Goal: Task Accomplishment & Management: Use online tool/utility

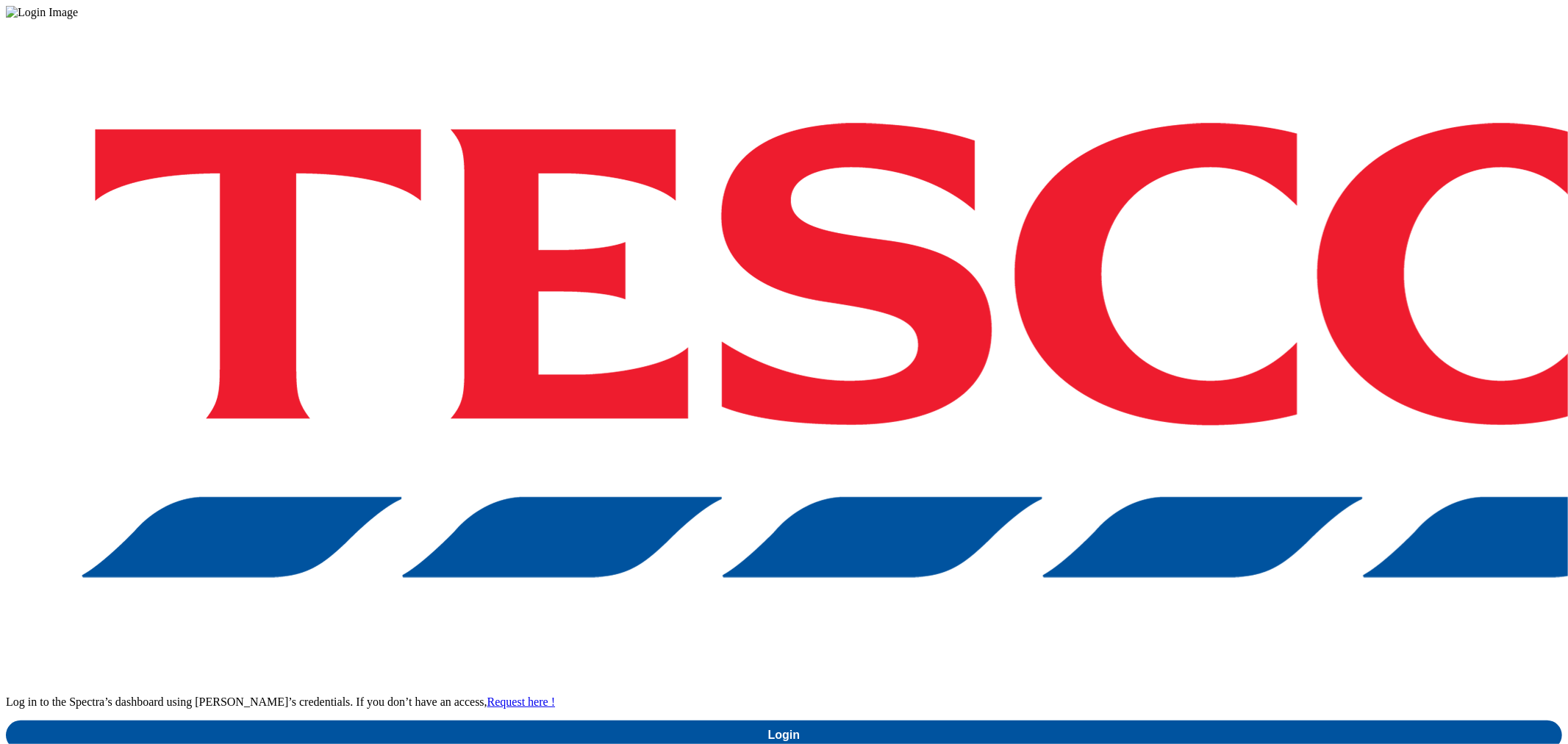
click at [1262, 450] on div "Log in to the Spectra’s dashboard using [PERSON_NAME]’s credentials. If you don…" at bounding box center [784, 385] width 1556 height 731
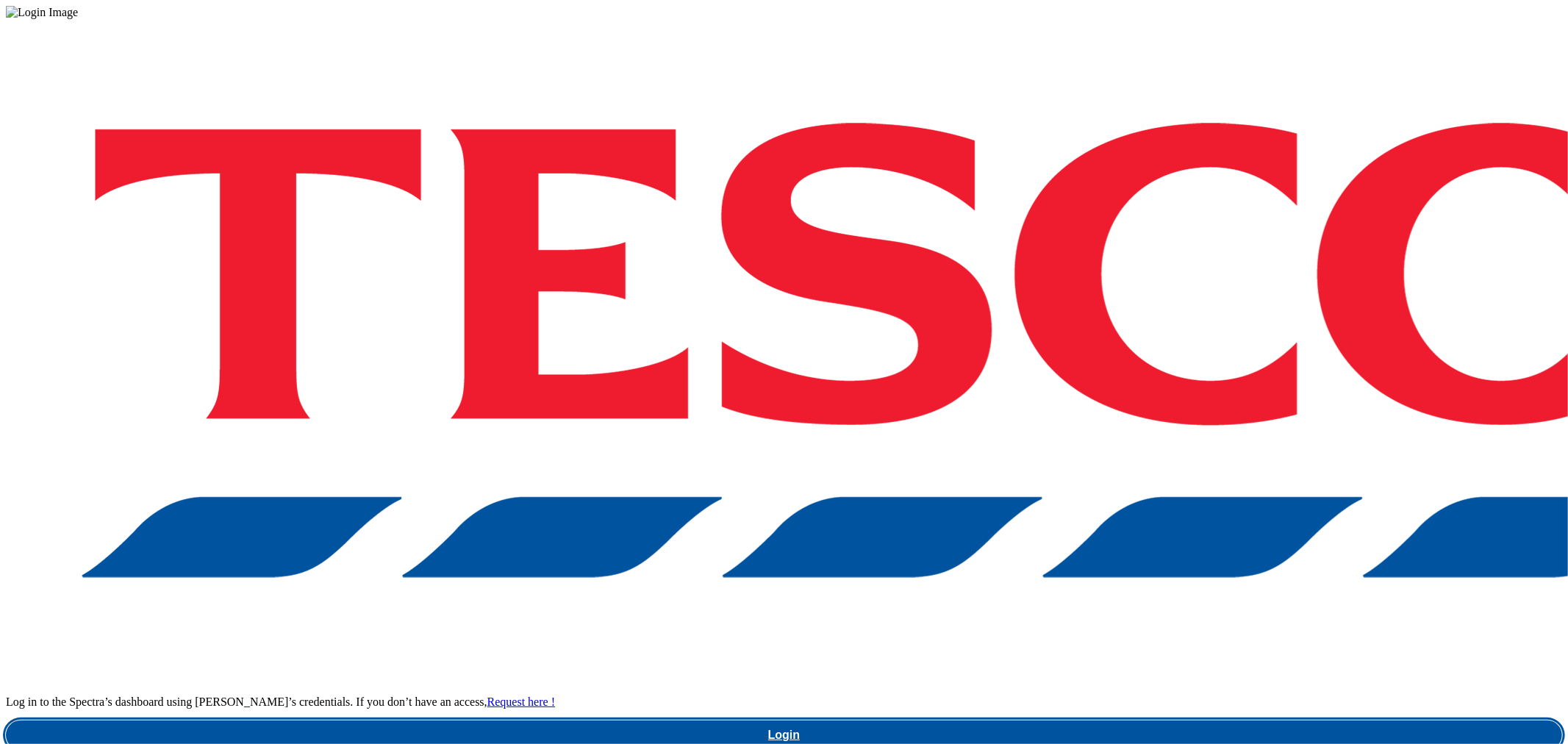
click at [1219, 720] on link "Login" at bounding box center [784, 735] width 1556 height 29
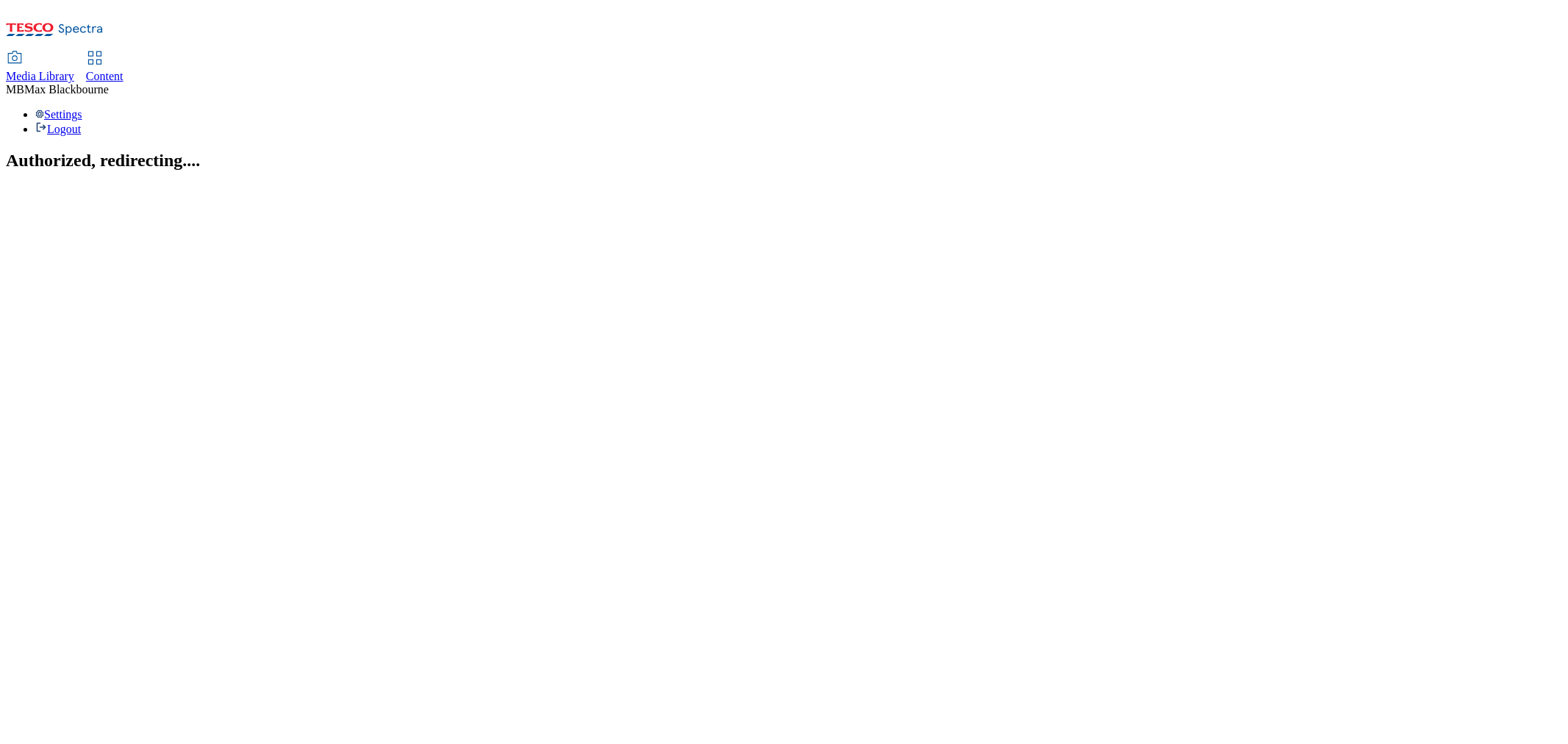
click at [123, 52] on link "Content" at bounding box center [105, 67] width 37 height 31
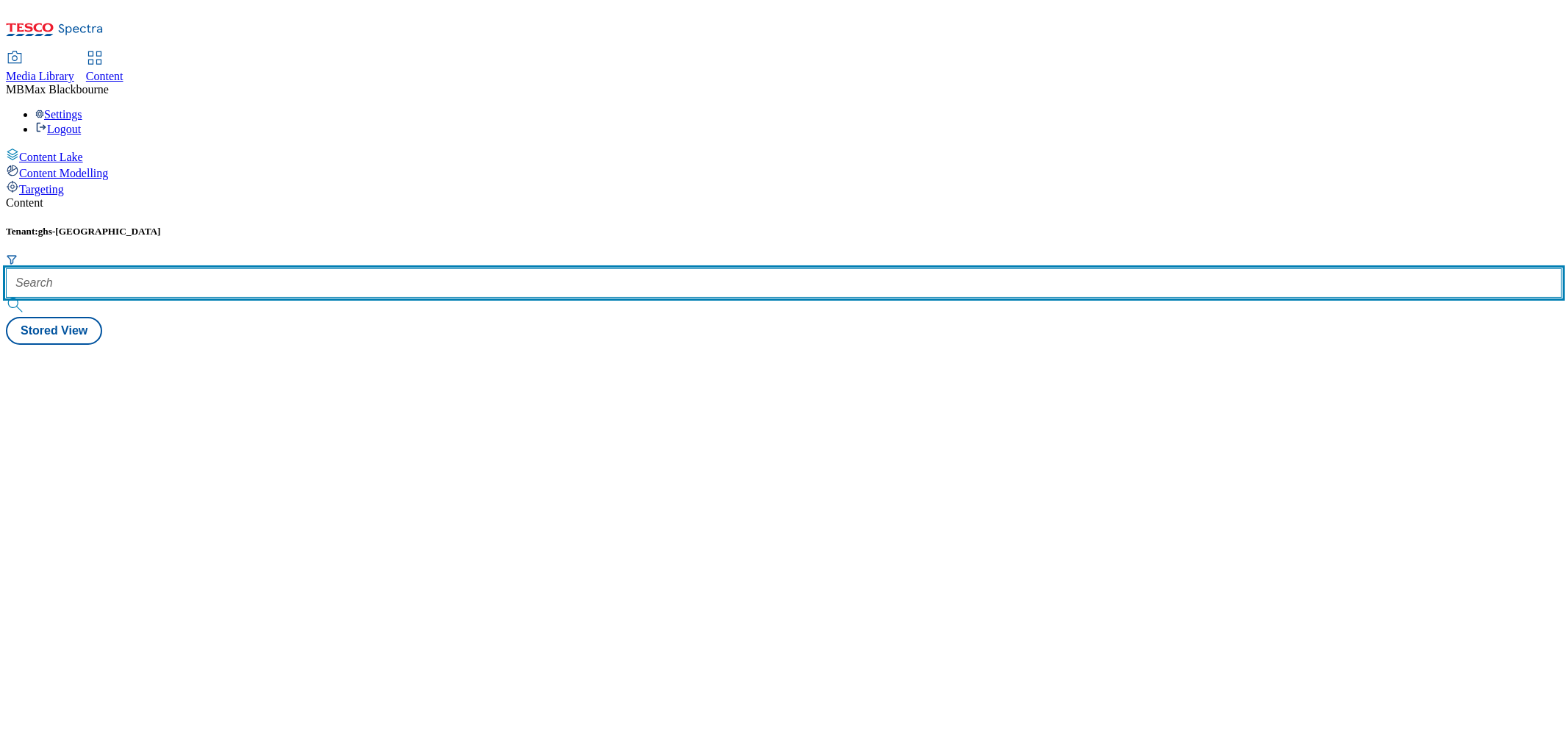
click at [353, 269] on input "text" at bounding box center [784, 283] width 1556 height 29
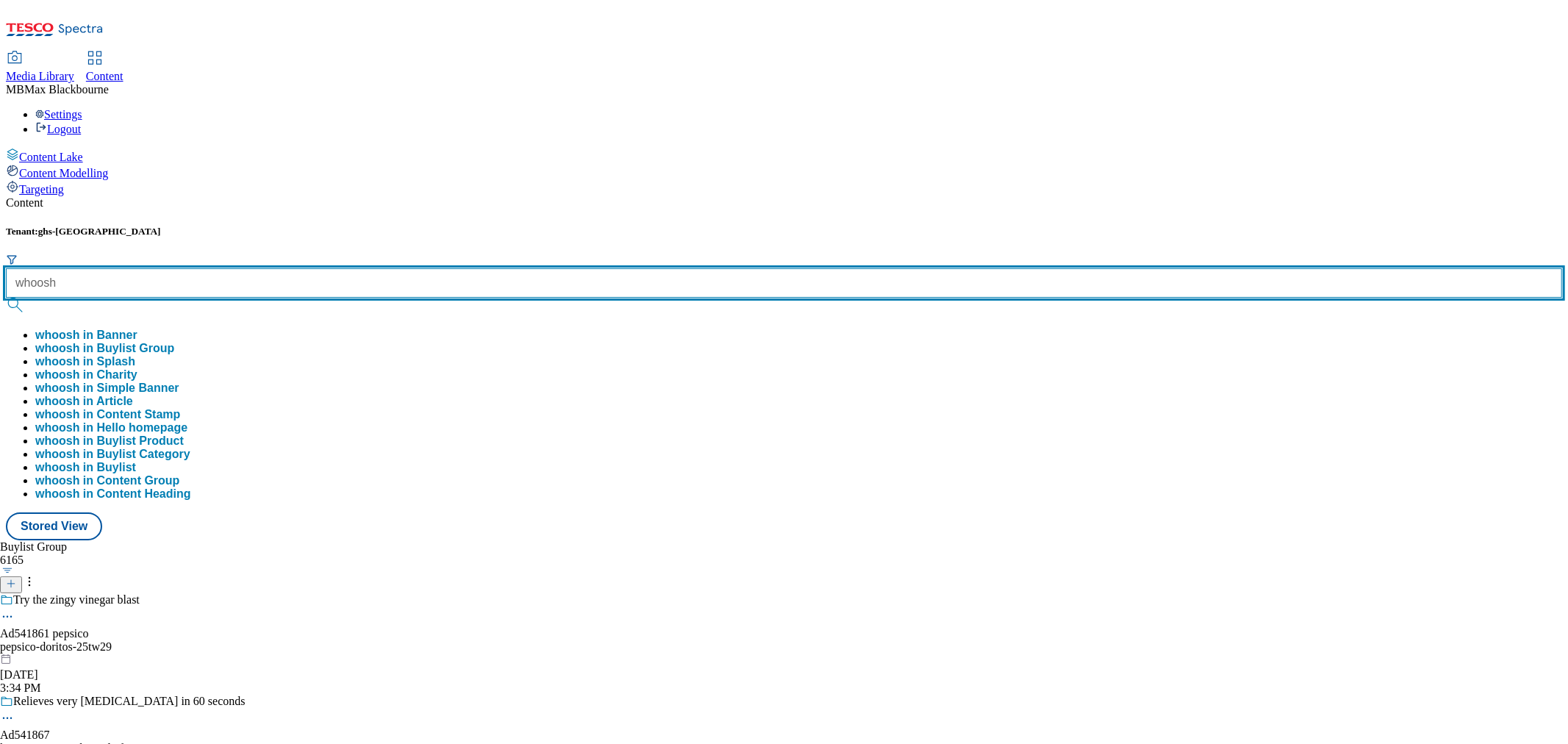
click at [6, 297] on button "submit" at bounding box center [16, 304] width 21 height 15
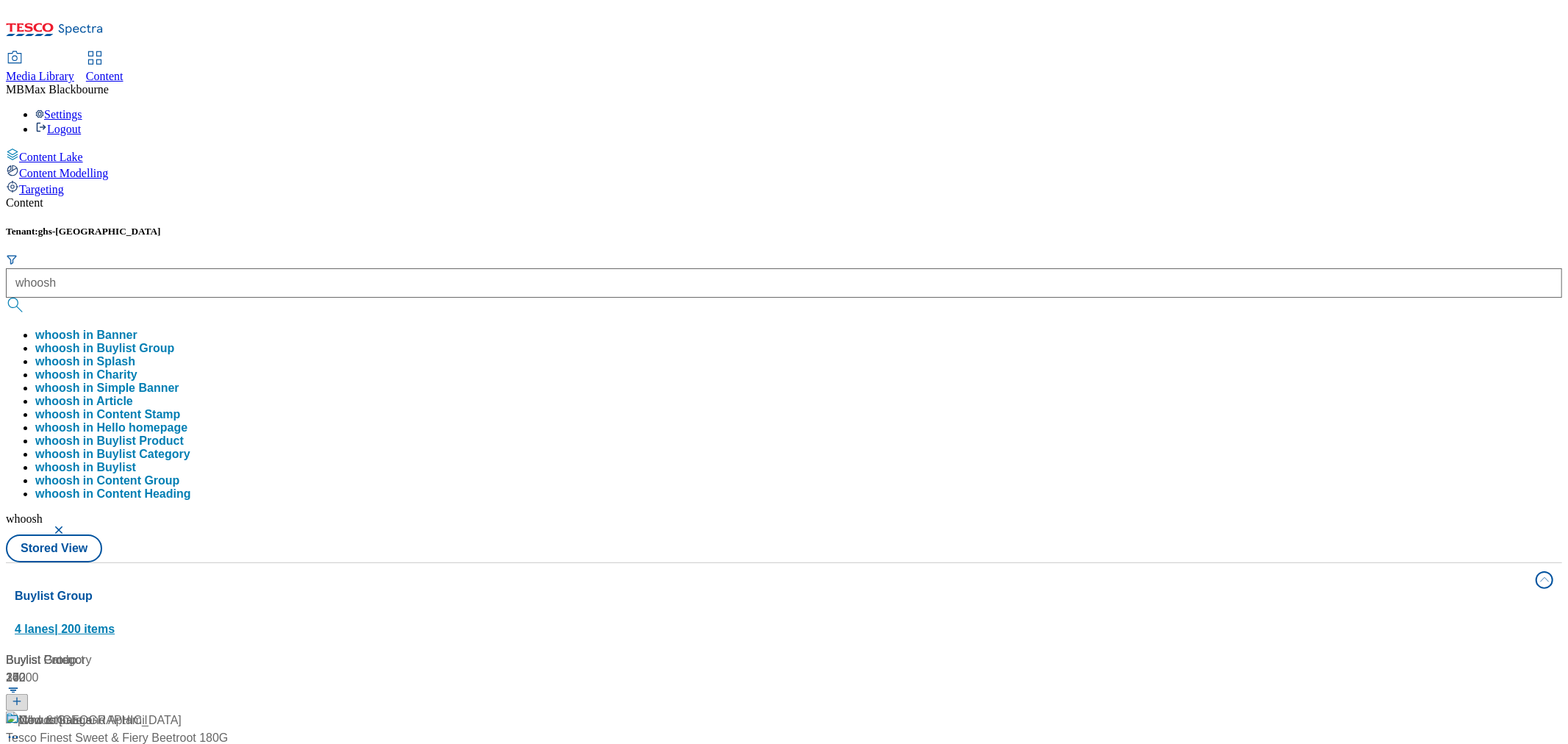
click at [589, 563] on button "Buylist Group 4 lanes | 200 items" at bounding box center [784, 604] width 1556 height 82
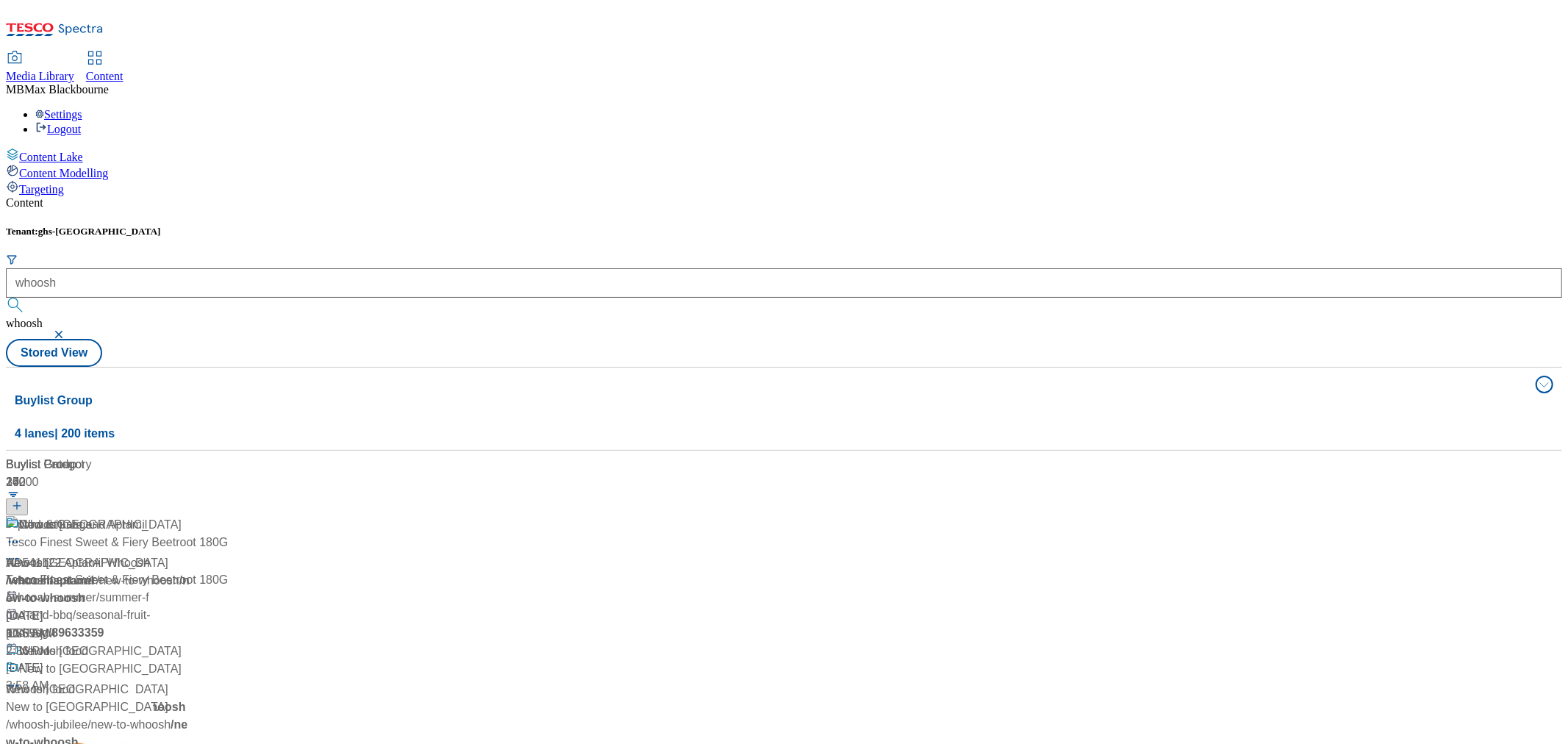
click at [321, 367] on div "Buylist Group 4 lanes | 200 items Buylist Group 24 Whoosh Whoosh / whoosh May 1…" at bounding box center [784, 409] width 1556 height 84
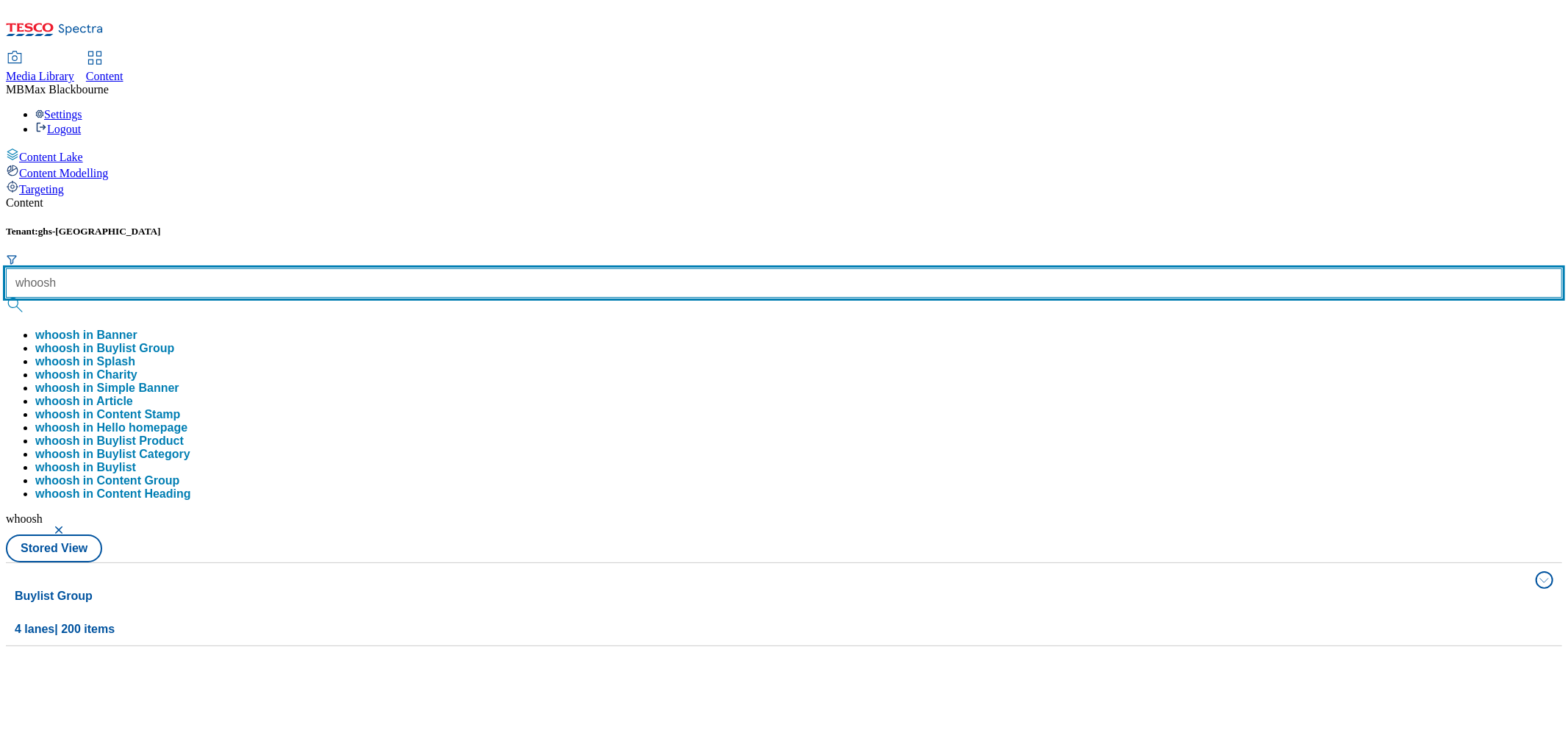
click at [338, 269] on div "whoosh whoosh in Banner whoosh in Buylist Group whoosh in Splash whoosh in Char…" at bounding box center [784, 385] width 1556 height 232
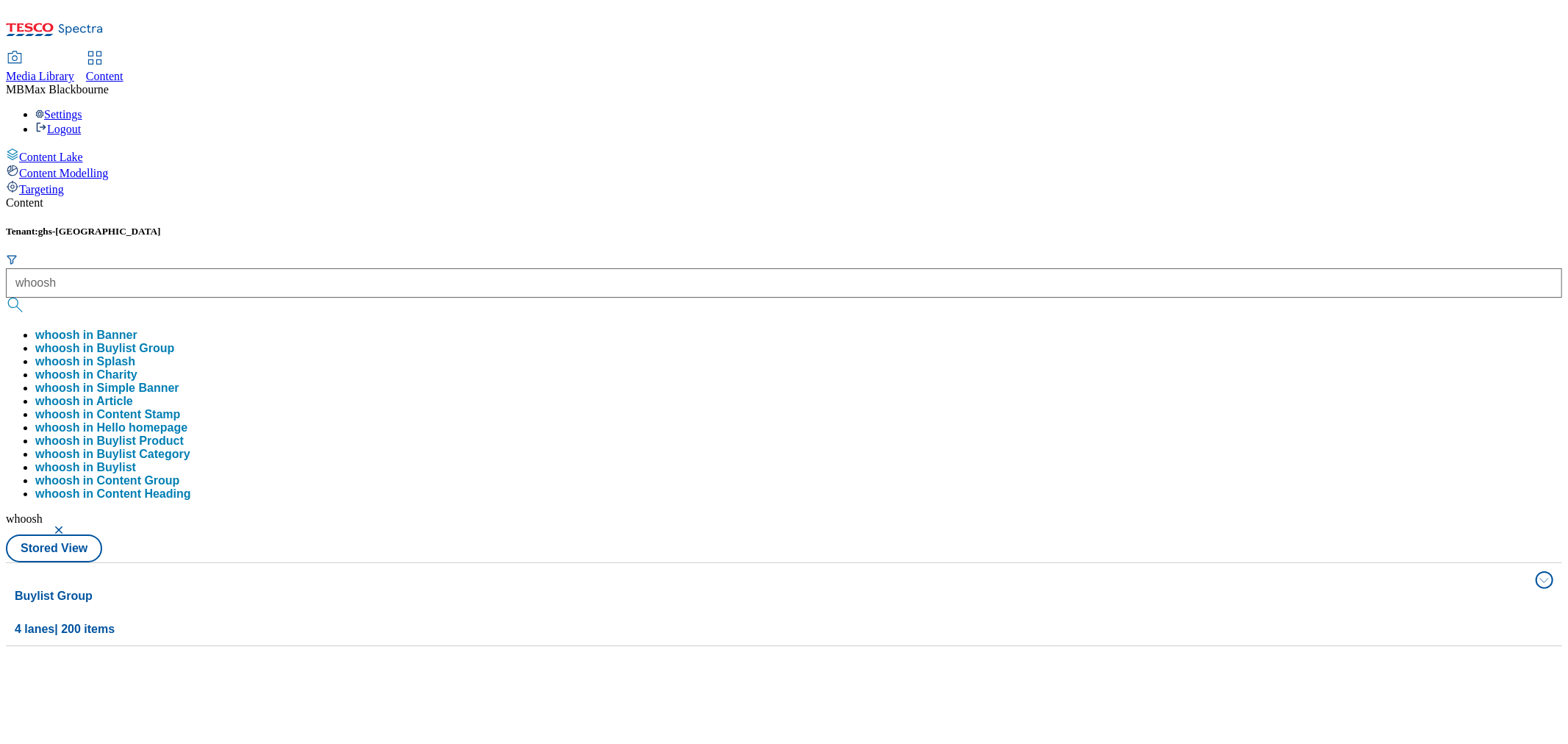
click at [26, 297] on button "submit" at bounding box center [16, 304] width 21 height 15
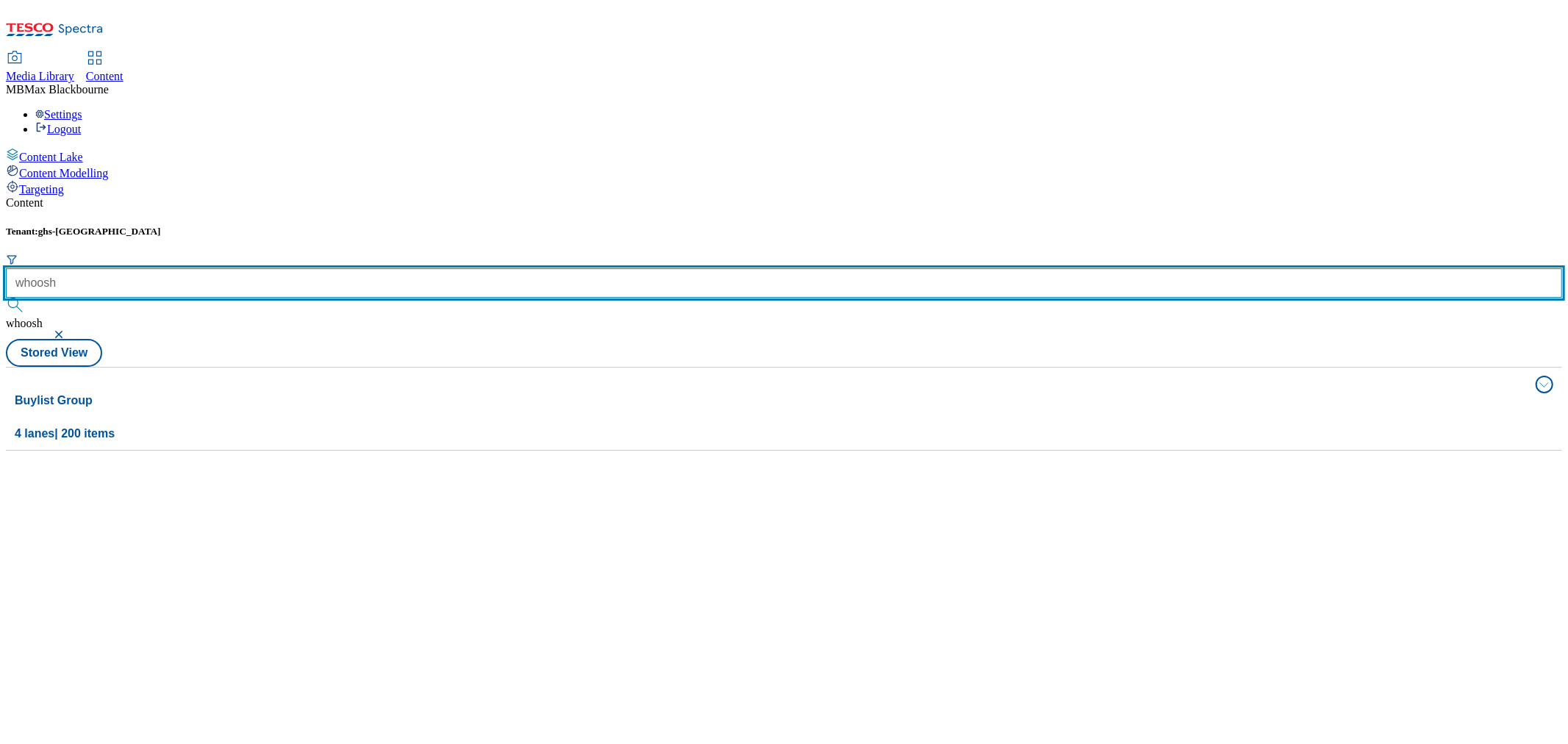
click at [349, 269] on input "whoosh" at bounding box center [784, 283] width 1556 height 29
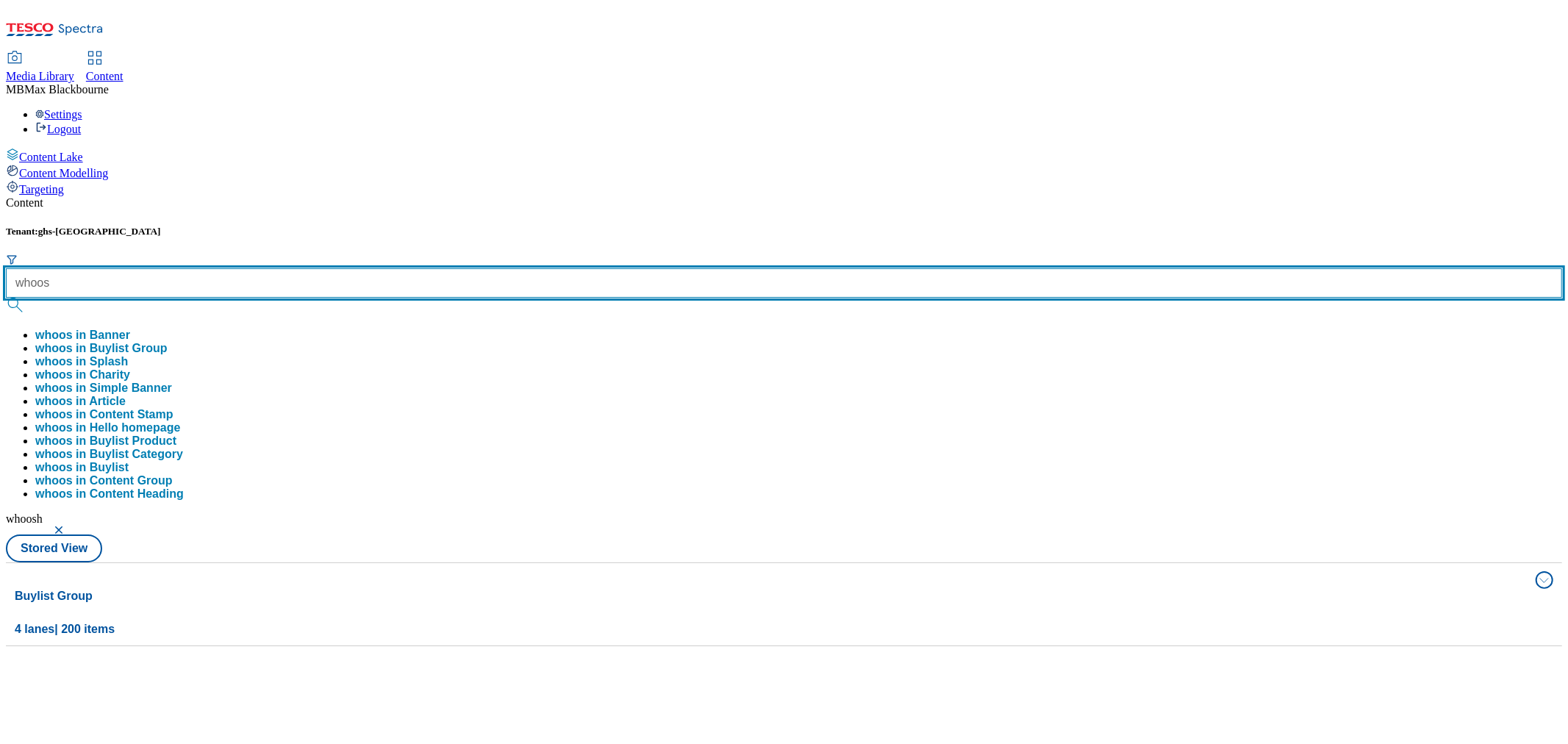
type input "whoosh"
click at [6, 297] on button "submit" at bounding box center [16, 304] width 21 height 15
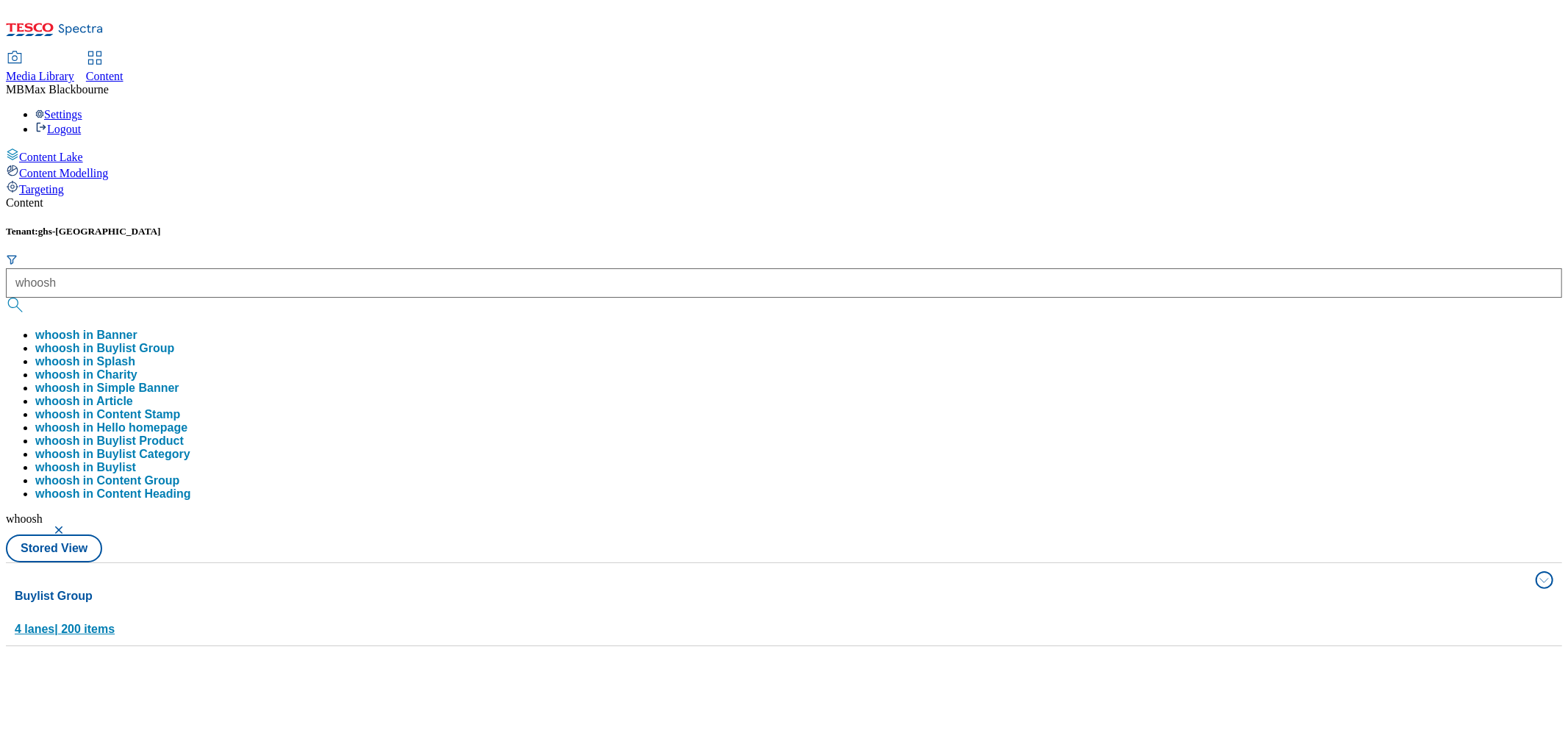
click at [1513, 563] on button "Buylist Group 4 lanes | 200 items" at bounding box center [784, 604] width 1556 height 82
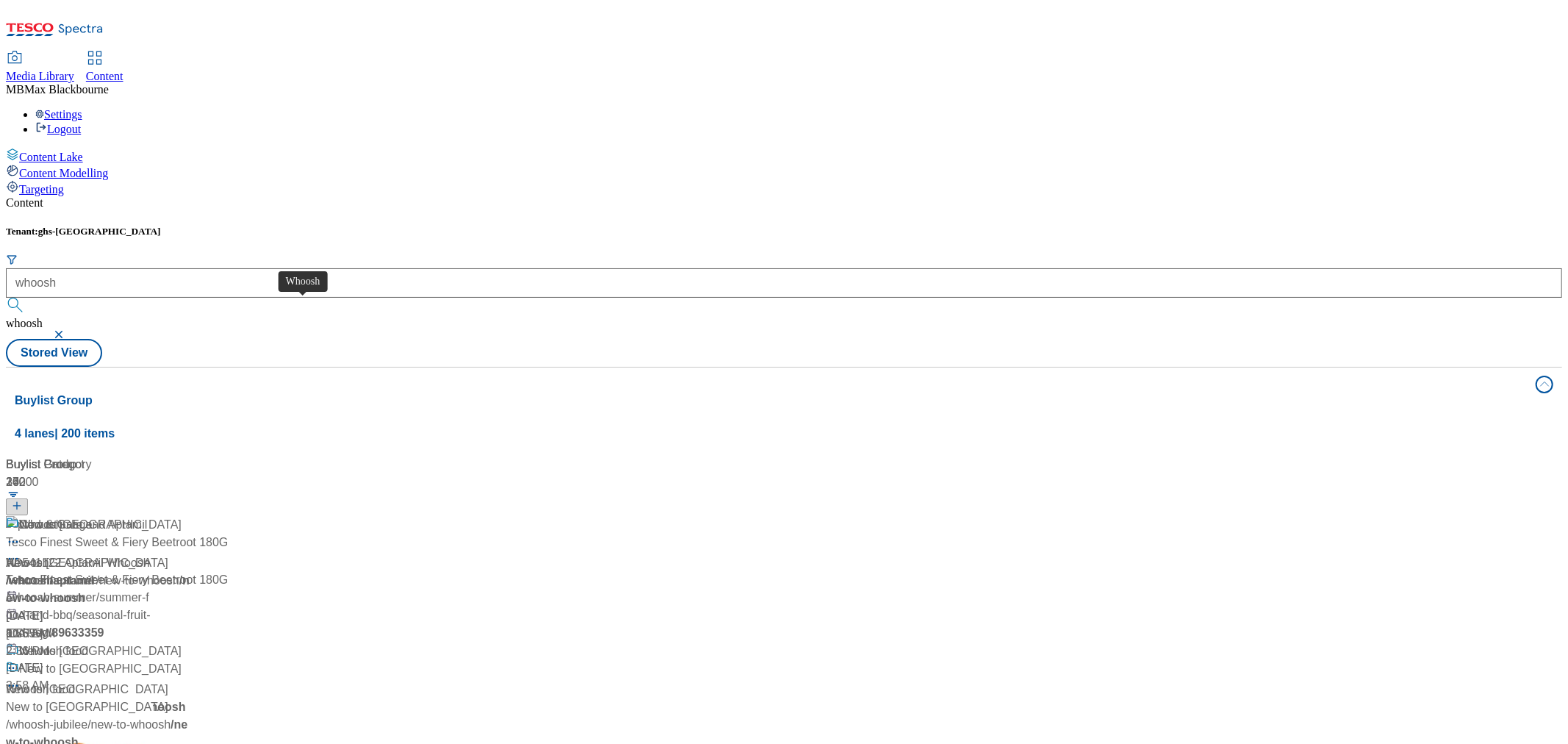
click at [63, 516] on div "Whoosh" at bounding box center [41, 524] width 43 height 18
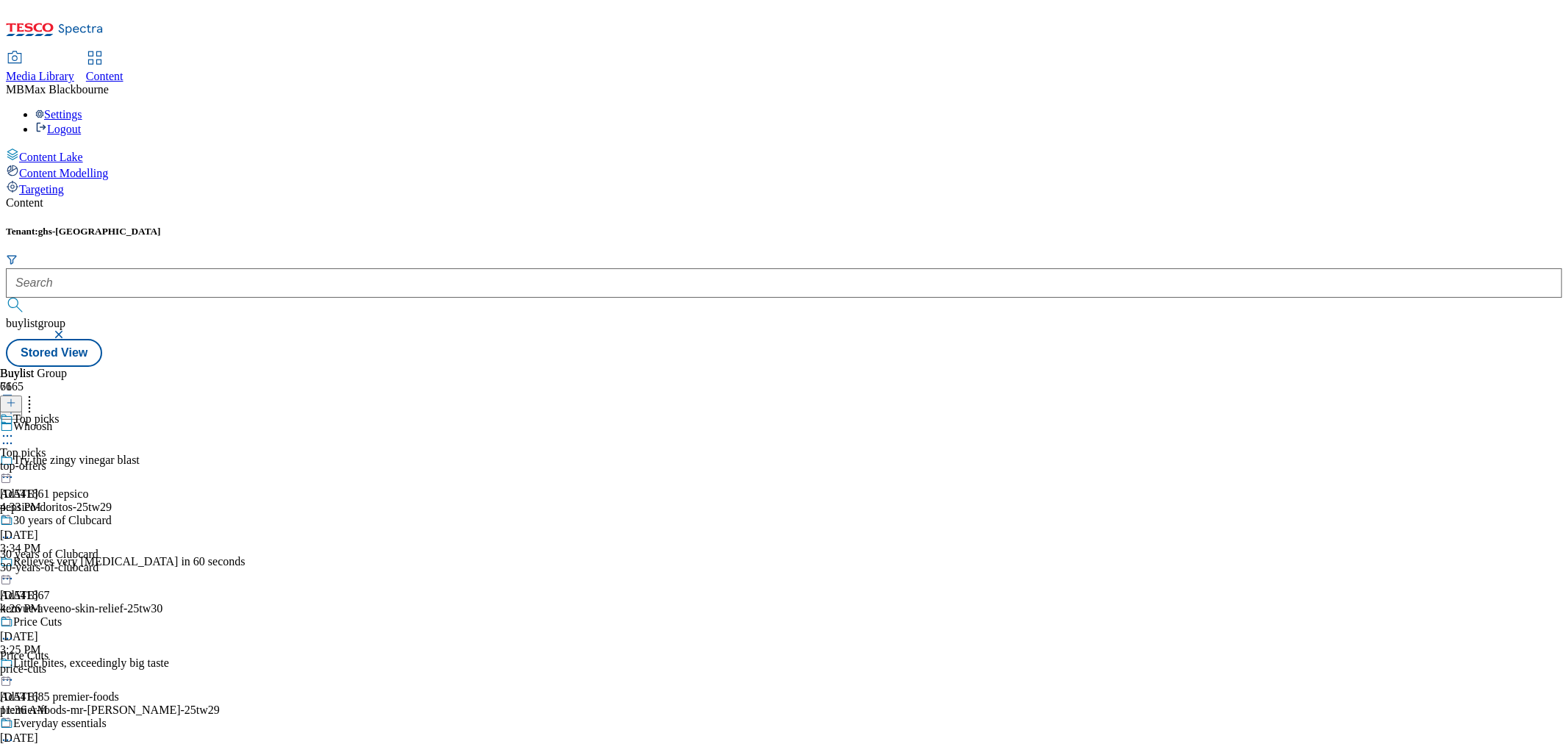
click at [112, 514] on div "30 years of Clubcard" at bounding box center [62, 520] width 98 height 13
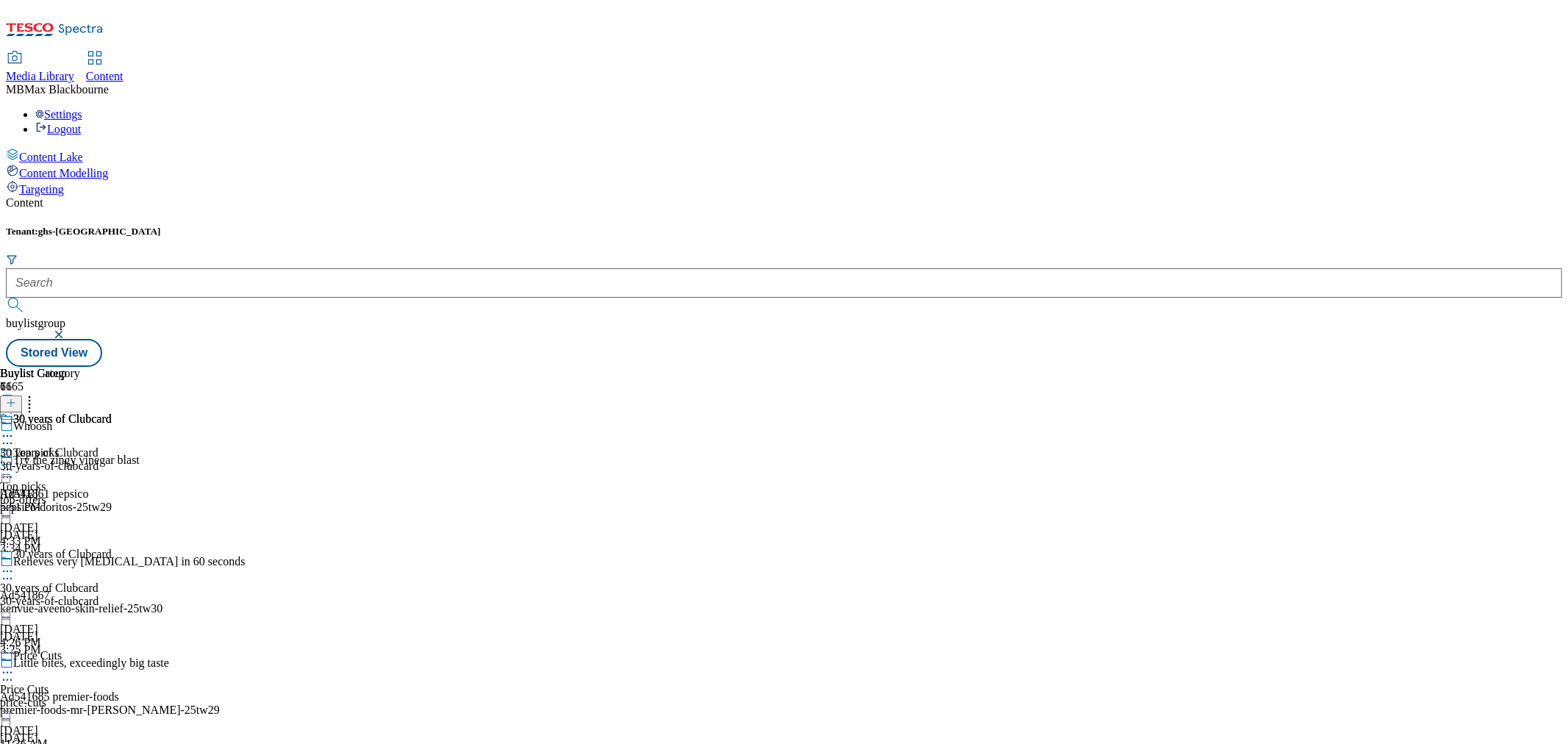
click at [112, 413] on div "30 years of Clubcard 30 years of Clubcard 30-years-of-clubcard Sep 4, 2025 5:51…" at bounding box center [56, 463] width 112 height 101
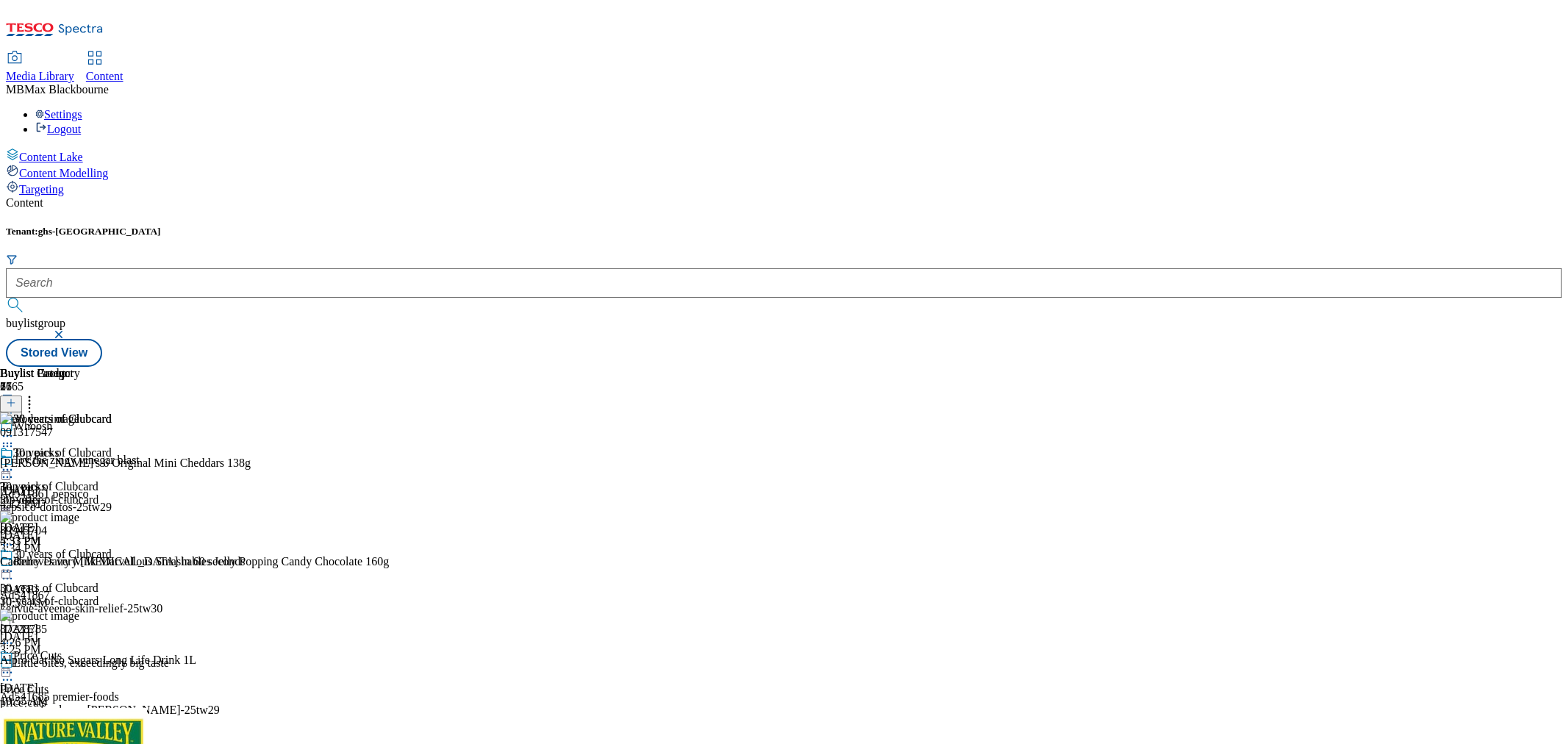
scroll to position [408, 0]
click at [112, 484] on div "30 years of Clubcard 30 years of Clubcard 30-years-of-clubcard Sep 4, 2025 5:51…" at bounding box center [56, 496] width 112 height 101
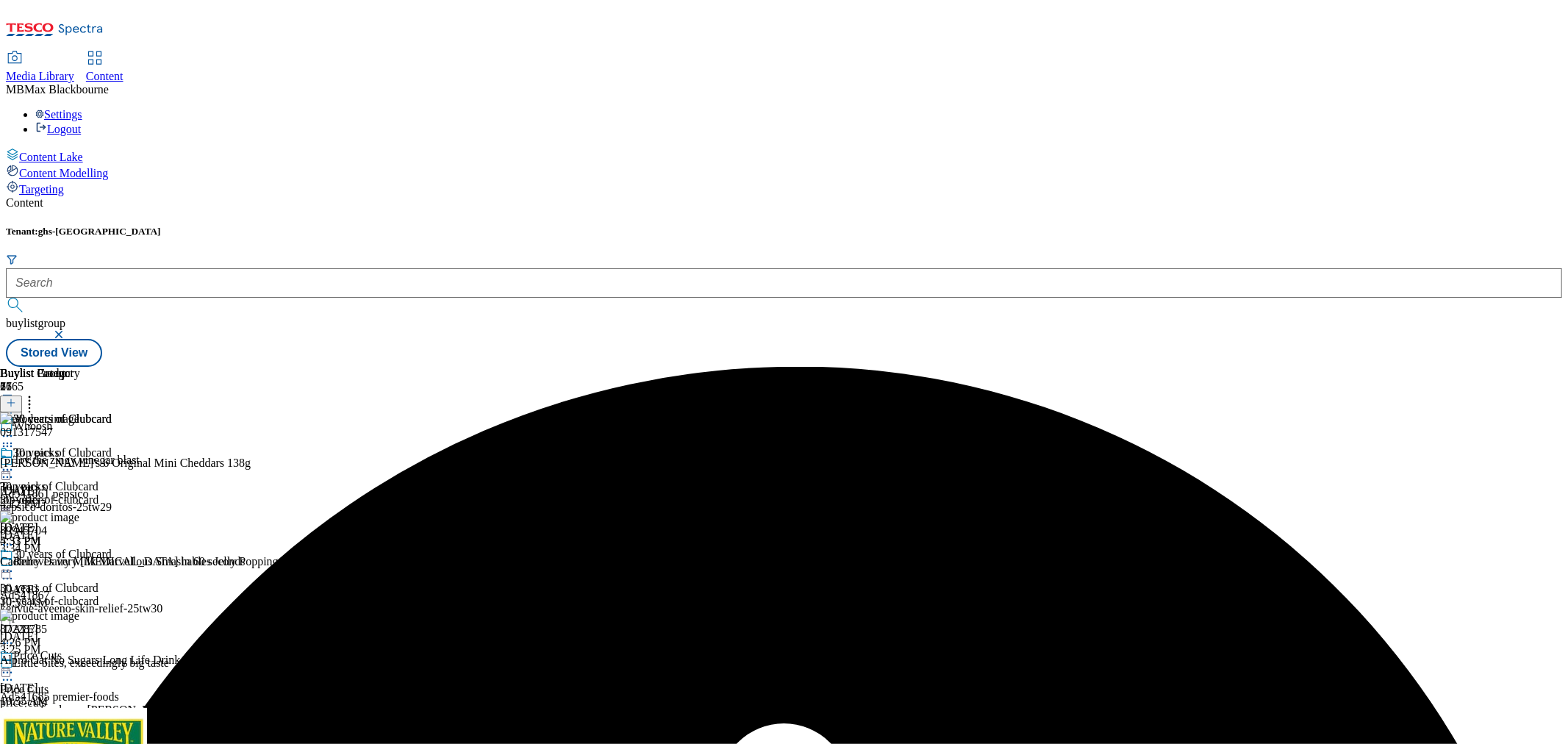
click at [112, 446] on div "30 years of Clubcard 30 years of Clubcard 30-years-of-clubcard Sep 4, 2025 5:51…" at bounding box center [56, 496] width 112 height 101
click at [15, 462] on icon at bounding box center [7, 469] width 15 height 15
click at [93, 631] on span "Un-publish" at bounding box center [69, 636] width 47 height 11
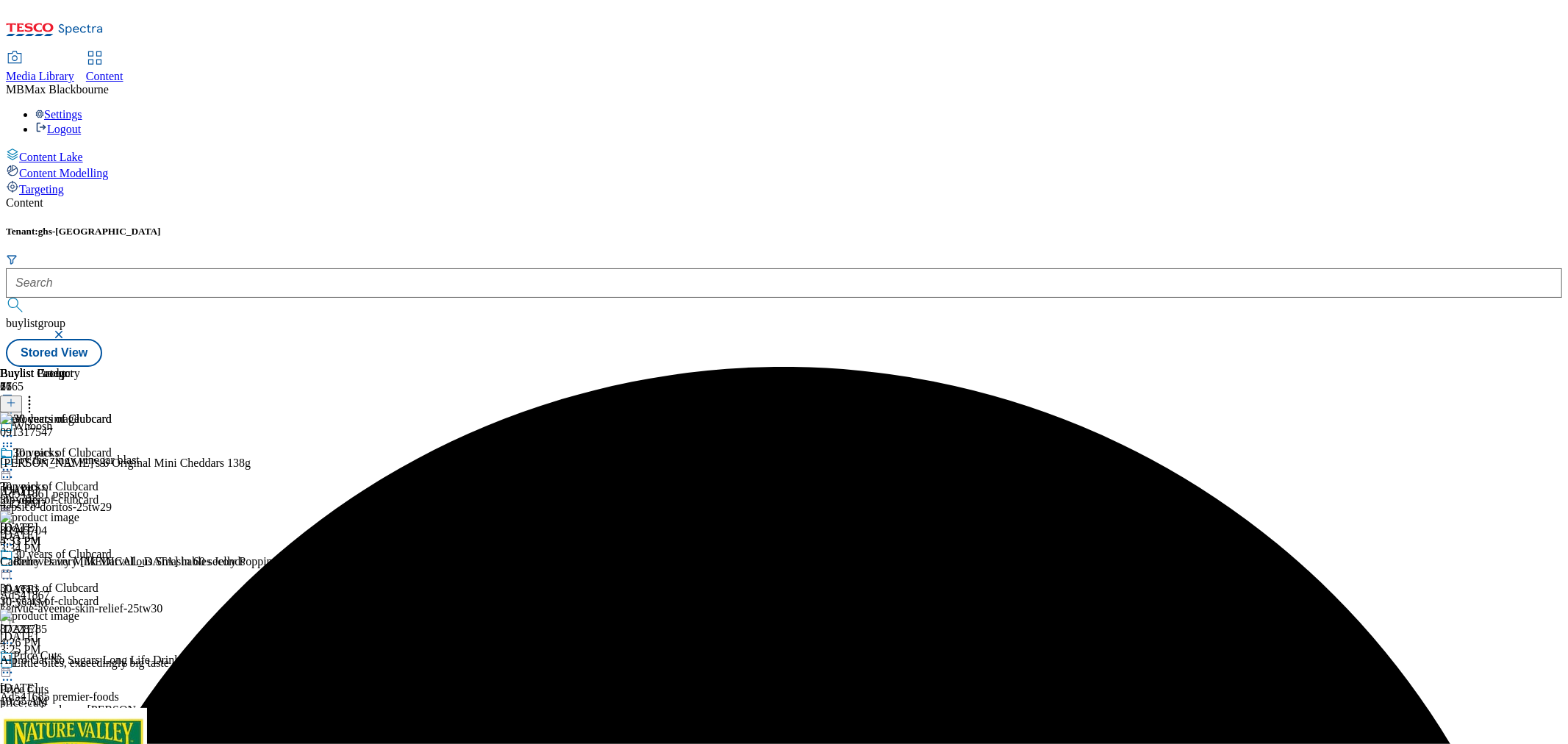
scroll to position [0, 0]
click at [15, 462] on icon at bounding box center [7, 469] width 15 height 15
click at [94, 580] on span "Un-preview" at bounding box center [70, 585] width 50 height 11
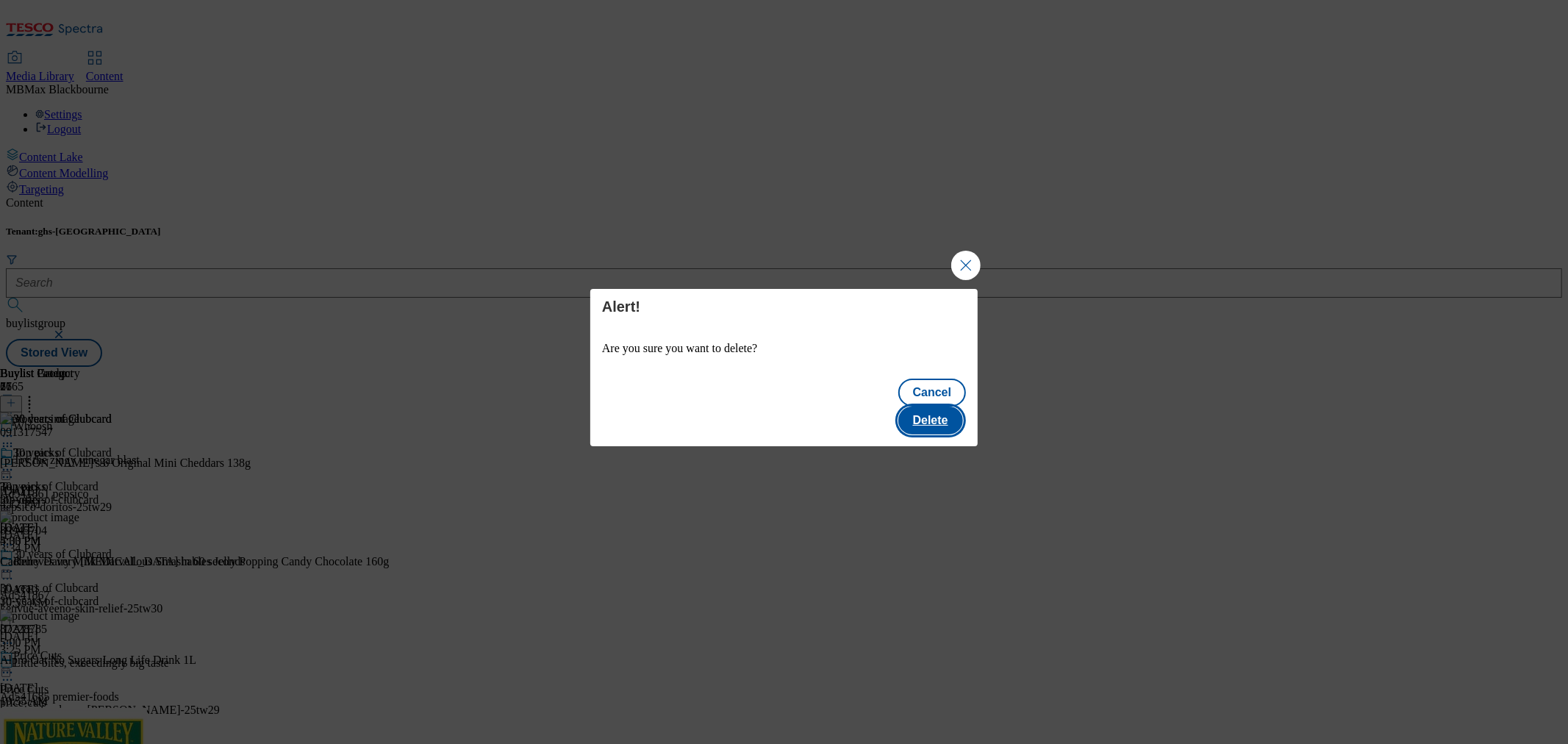
click at [926, 413] on button "Delete" at bounding box center [931, 420] width 65 height 28
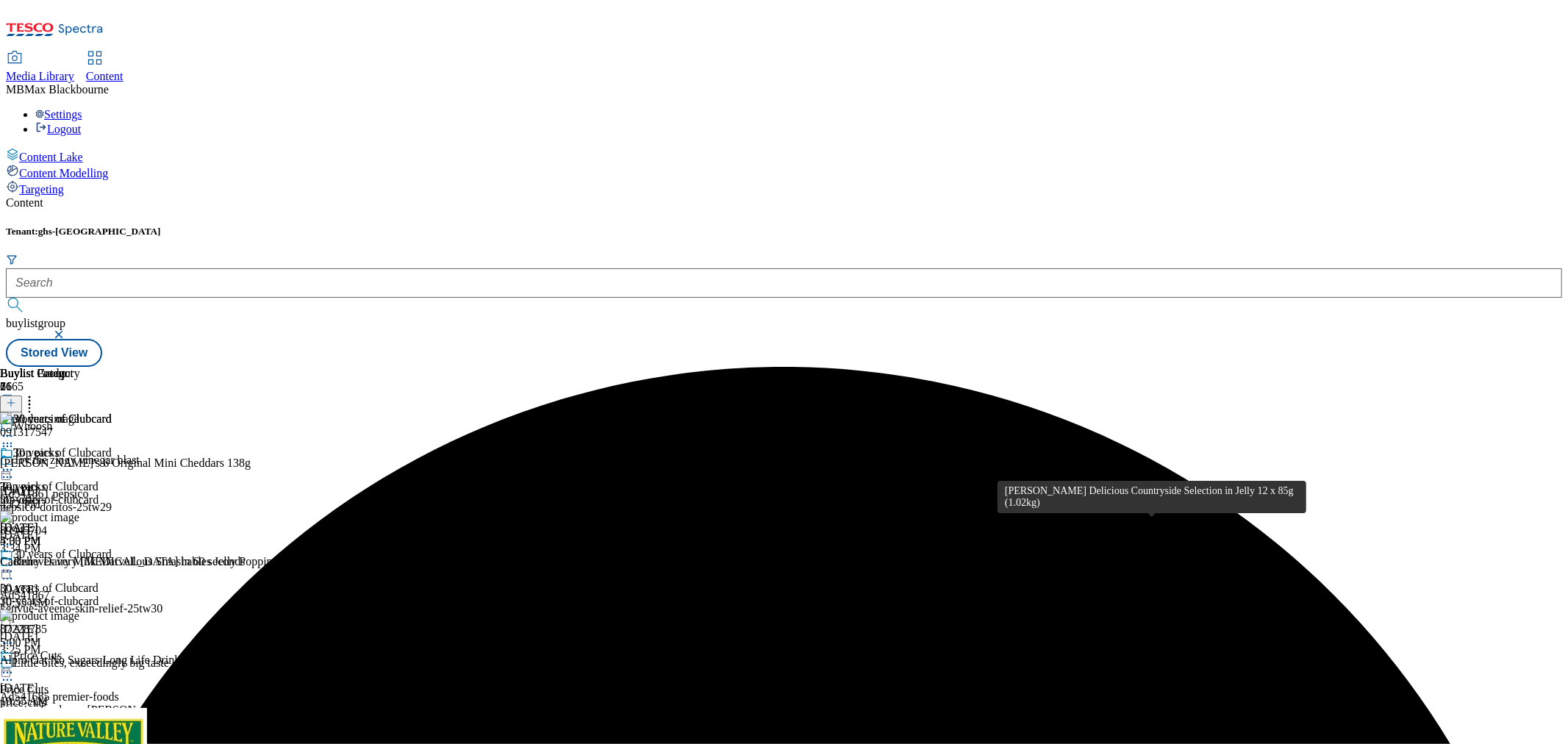
scroll to position [0, 0]
click at [36, 393] on icon at bounding box center [29, 400] width 15 height 15
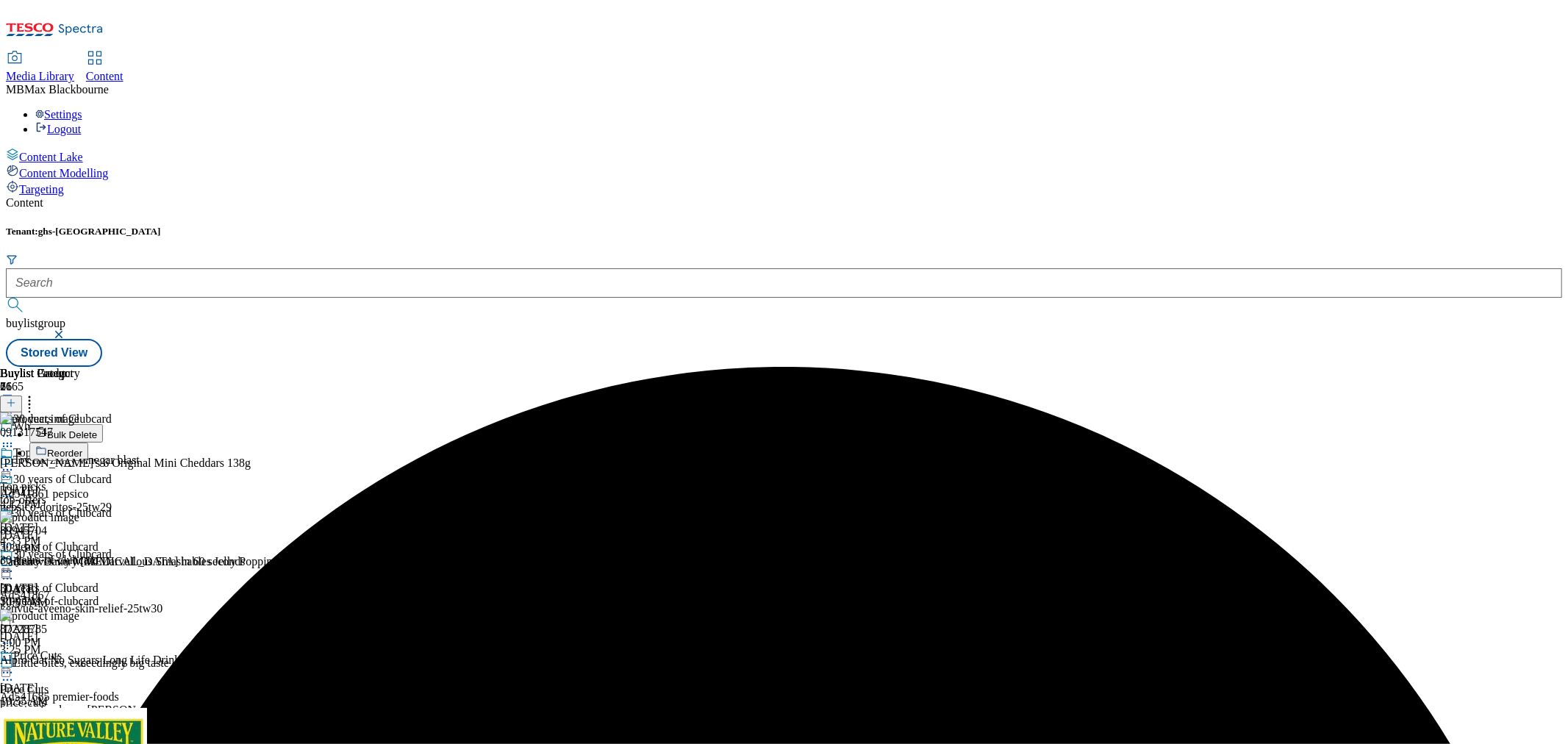
click at [112, 367] on header "Buylist Category 1 Bulk Delete Reorder" at bounding box center [56, 414] width 112 height 94
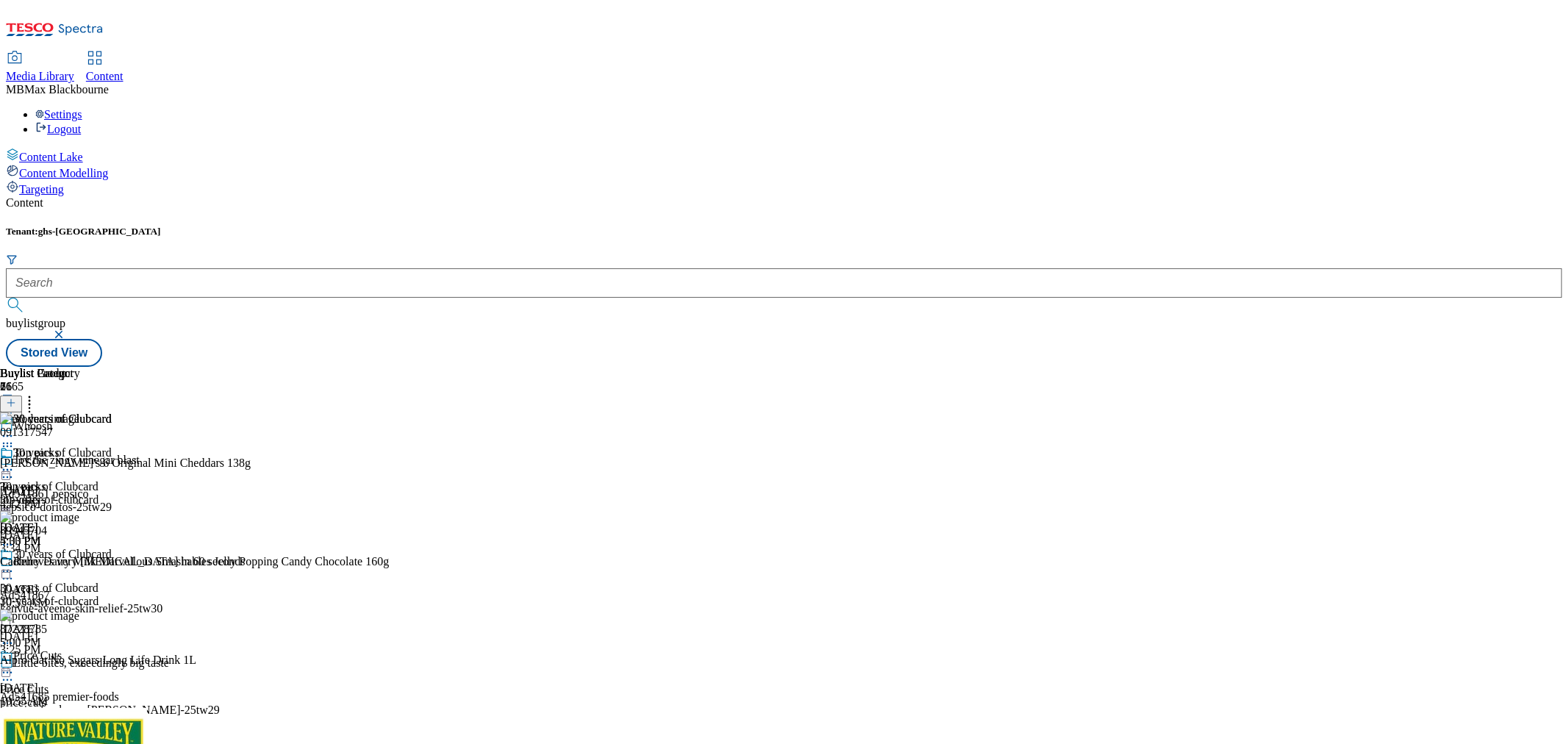
click at [15, 462] on icon at bounding box center [7, 469] width 15 height 15
click at [86, 559] on button "Preview" at bounding box center [57, 567] width 57 height 17
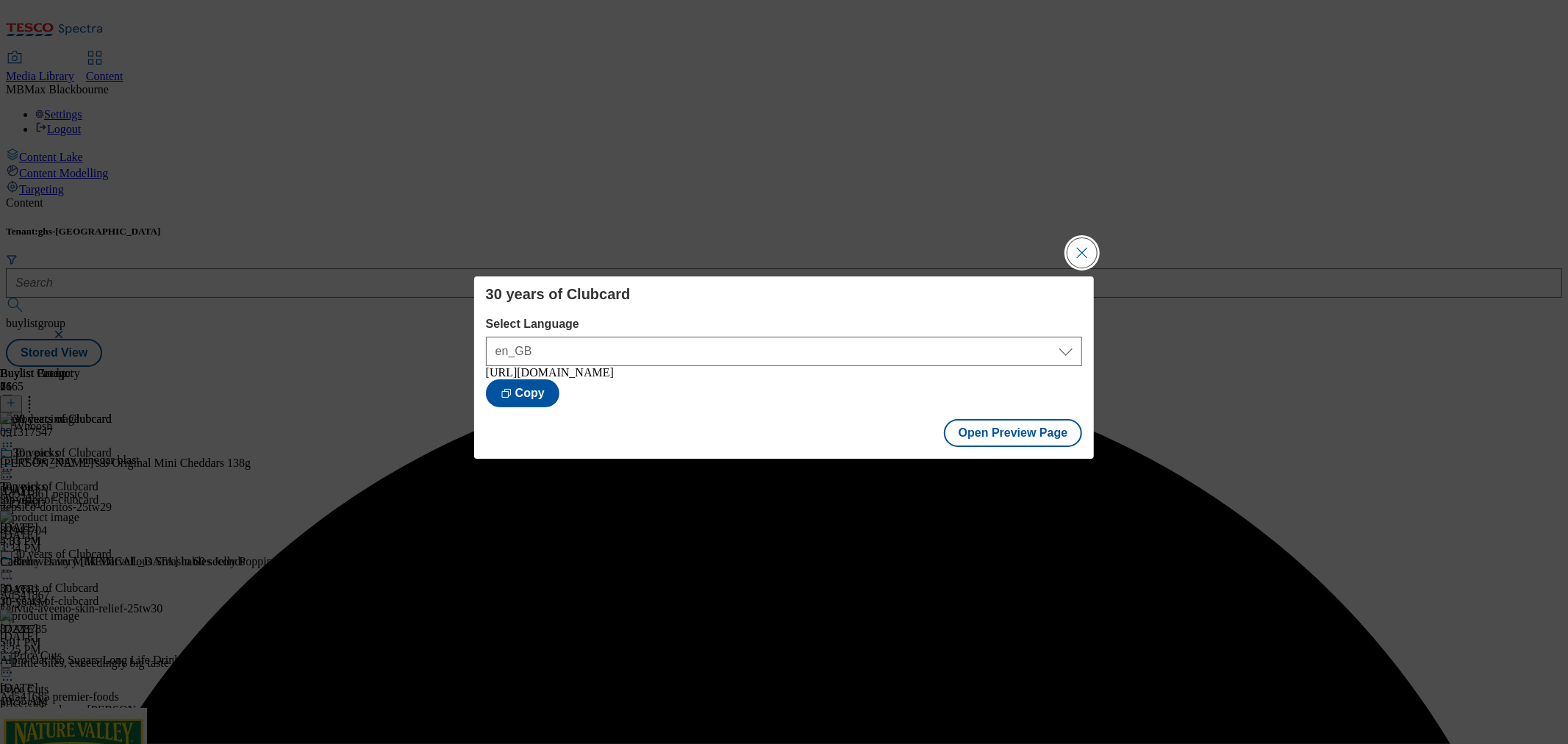
click at [1079, 245] on button "Close Modal" at bounding box center [1082, 253] width 29 height 29
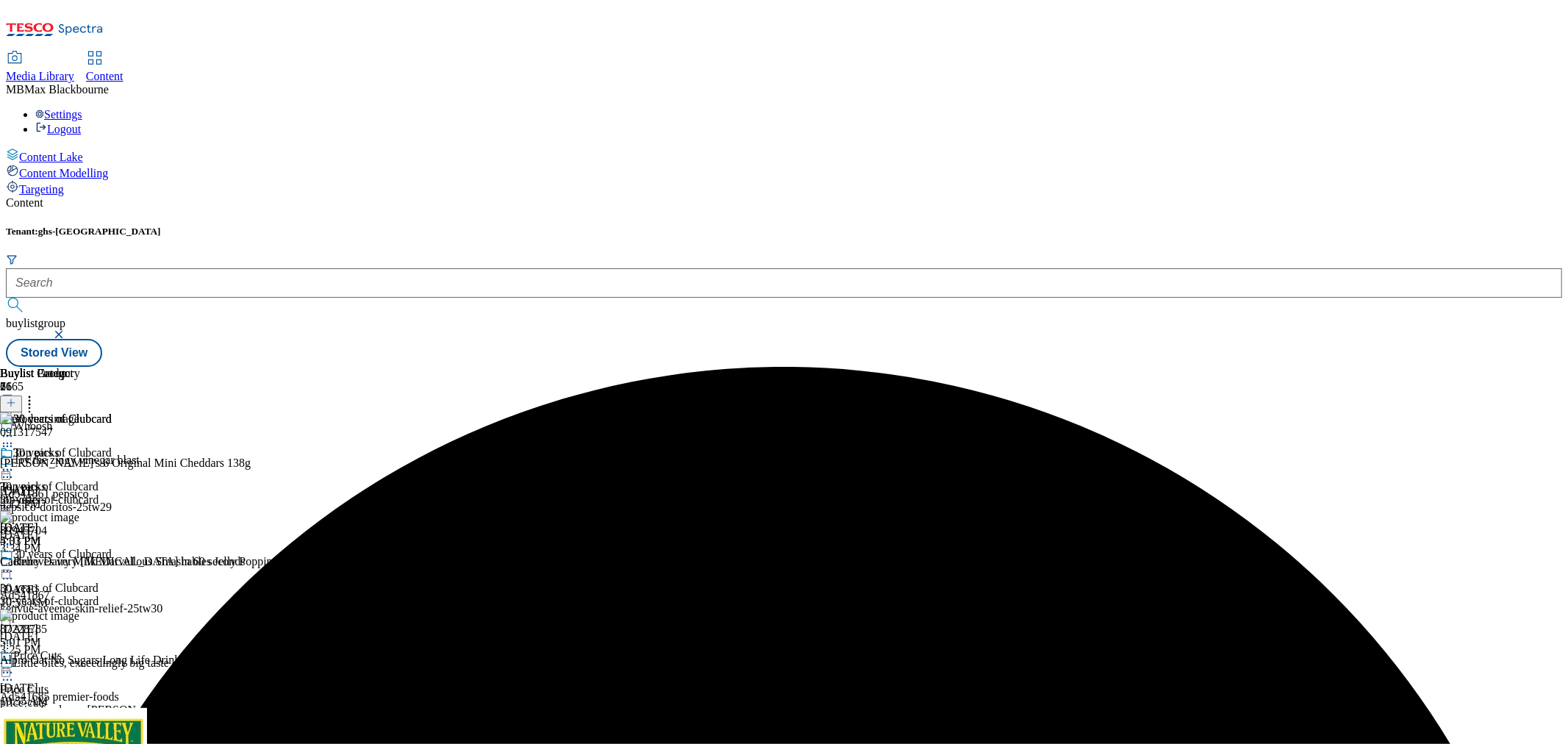
click at [15, 462] on icon at bounding box center [7, 469] width 15 height 15
click at [78, 614] on span "Publish" at bounding box center [62, 619] width 33 height 11
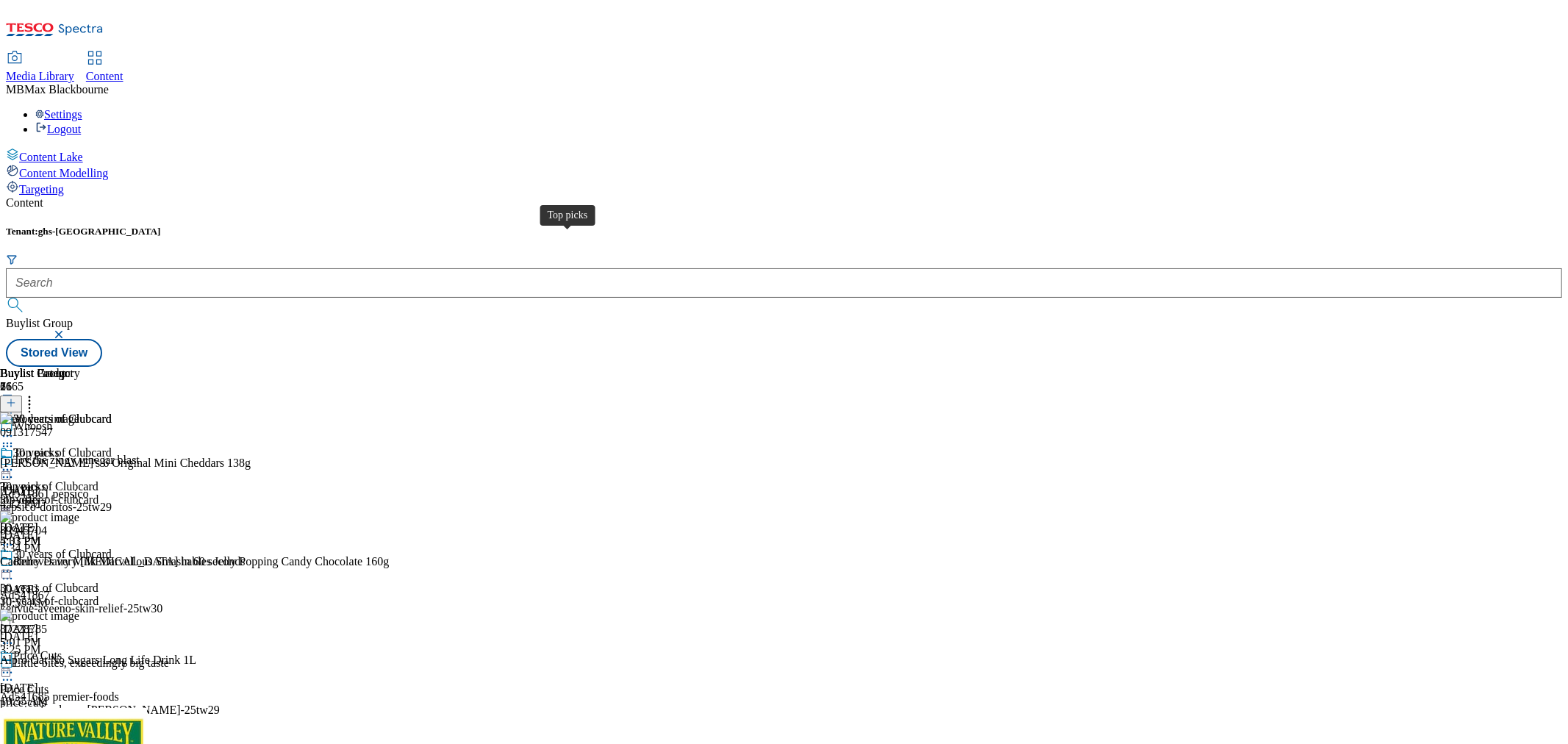
click at [59, 446] on span "Top picks" at bounding box center [36, 454] width 46 height 16
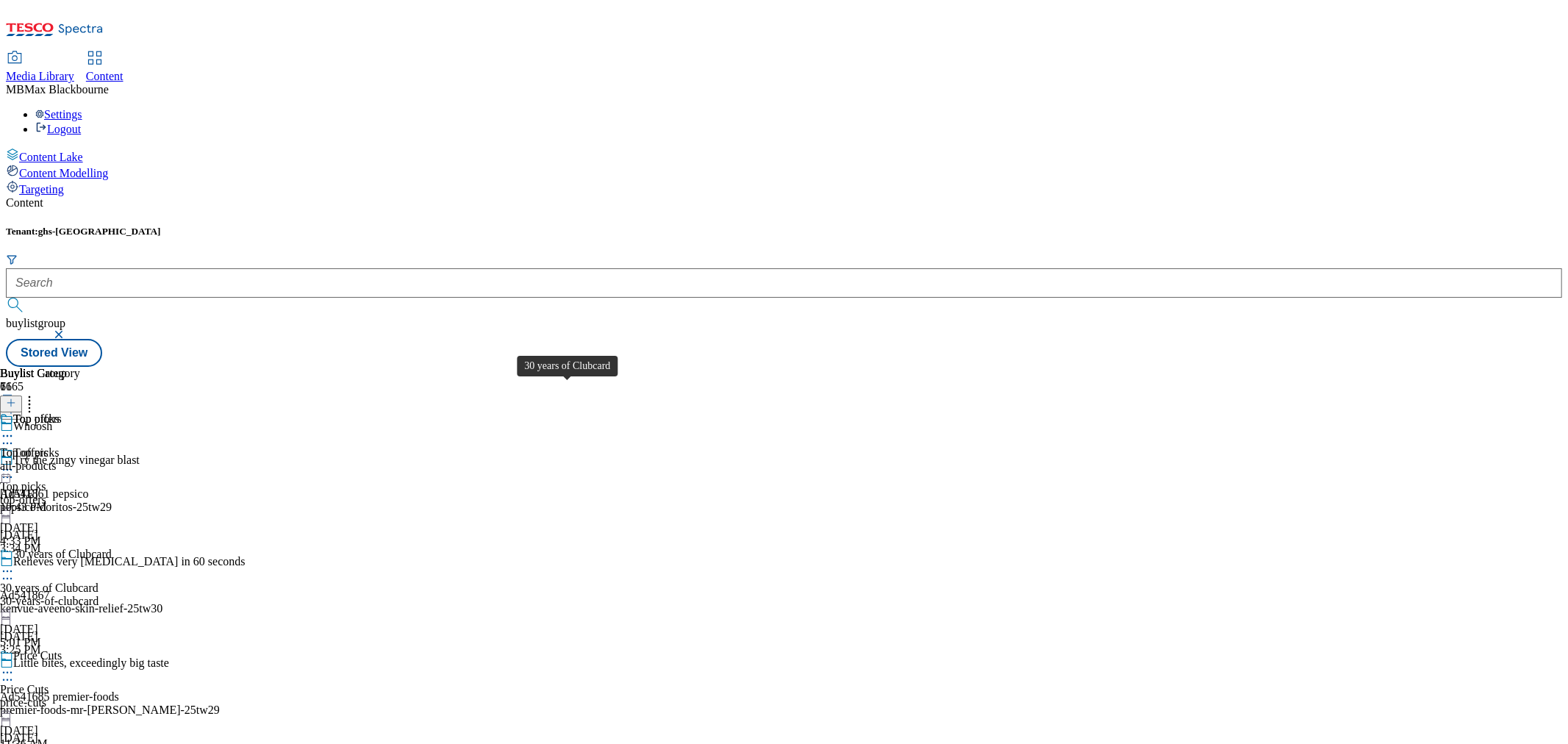
click at [112, 547] on div "30 years of Clubcard" at bounding box center [62, 554] width 98 height 13
click at [112, 413] on div "30 years of Clubcard 30 years of Clubcard 30-years-of-clubcard Sep 5, 2025 5:01…" at bounding box center [56, 463] width 112 height 101
